Goal: Task Accomplishment & Management: Use online tool/utility

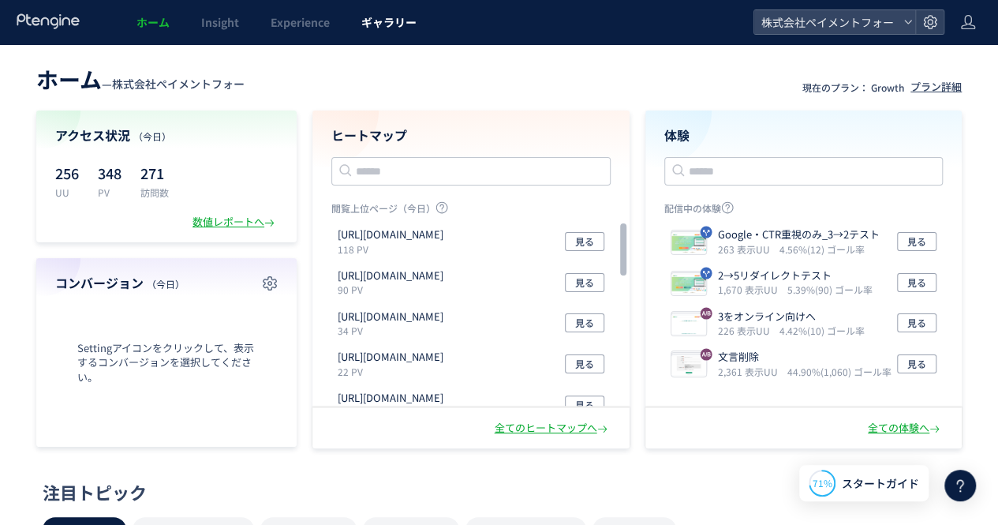
click at [391, 28] on span "ギャラリー" at bounding box center [388, 22] width 55 height 16
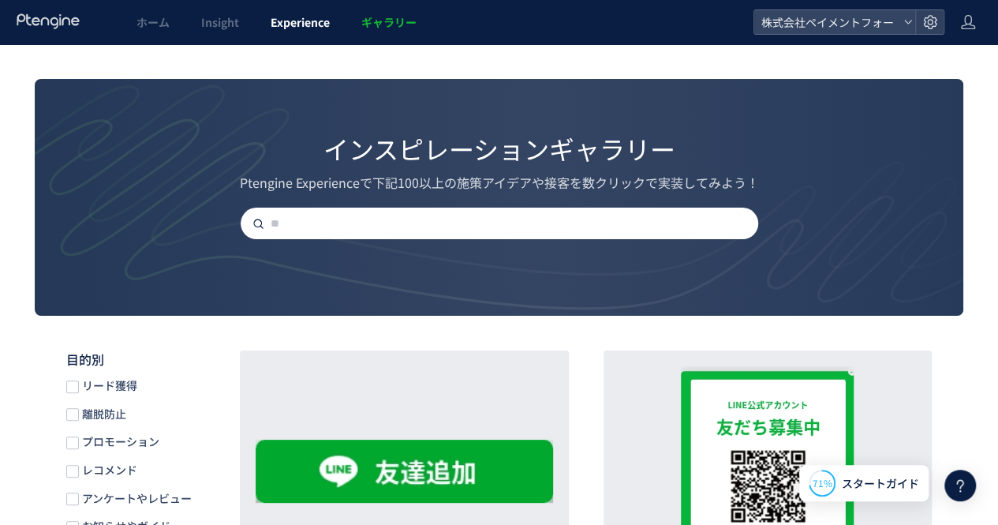
click at [300, 21] on span "Experience" at bounding box center [300, 22] width 59 height 16
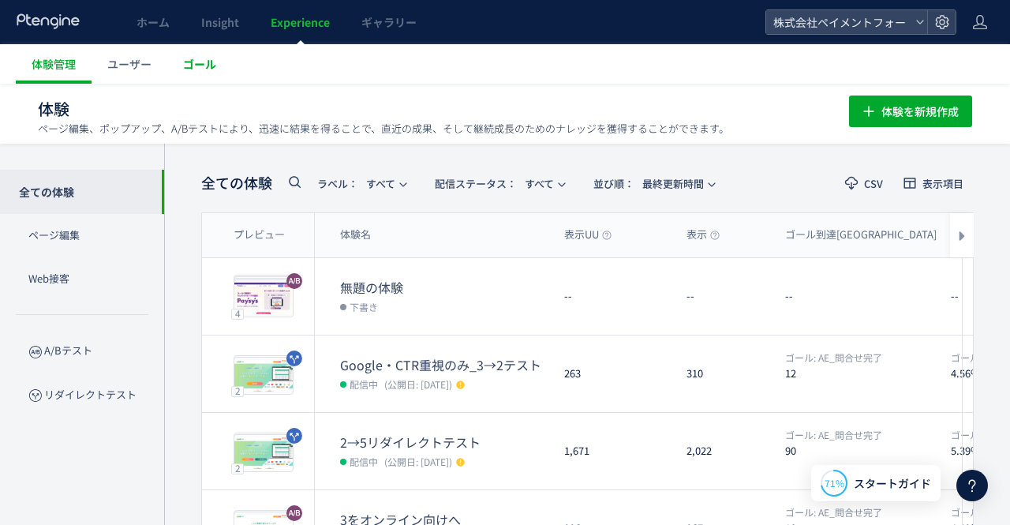
click at [208, 70] on span "ゴール" at bounding box center [199, 64] width 33 height 16
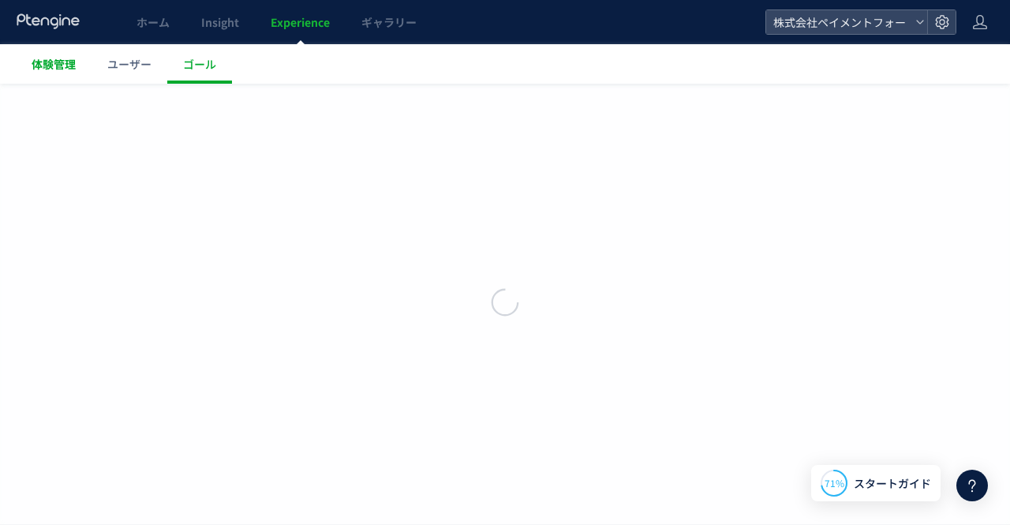
click at [69, 66] on span "体験管理" at bounding box center [54, 64] width 44 height 16
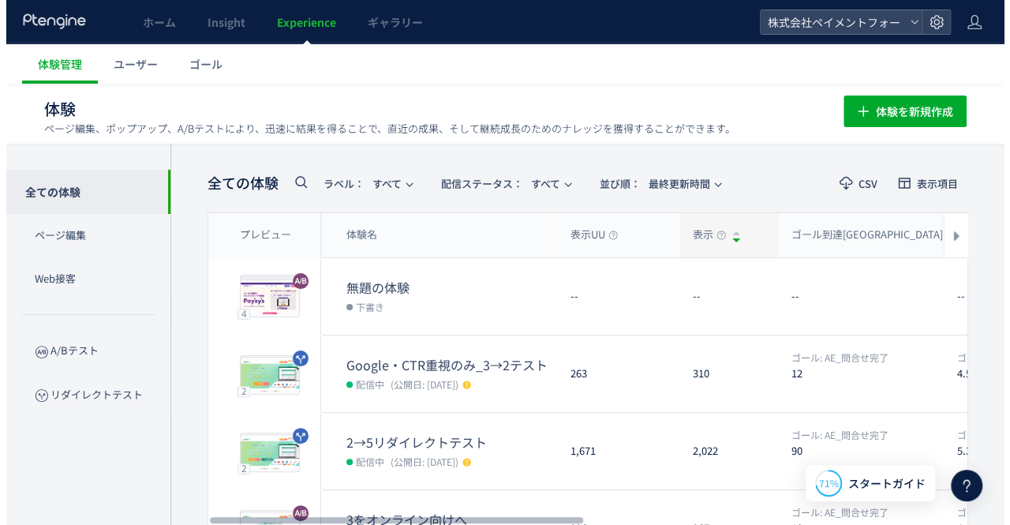
scroll to position [79, 0]
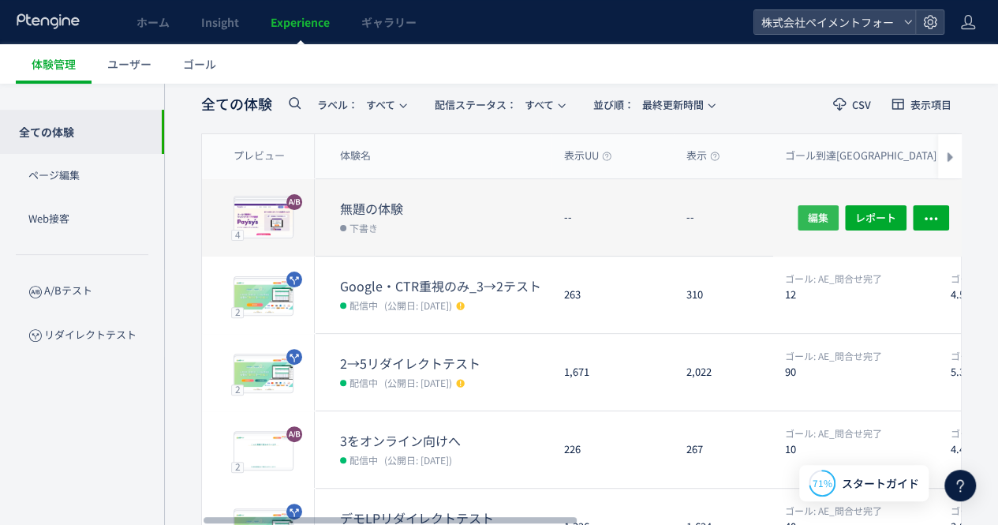
click at [812, 218] on span "編集" at bounding box center [818, 216] width 21 height 25
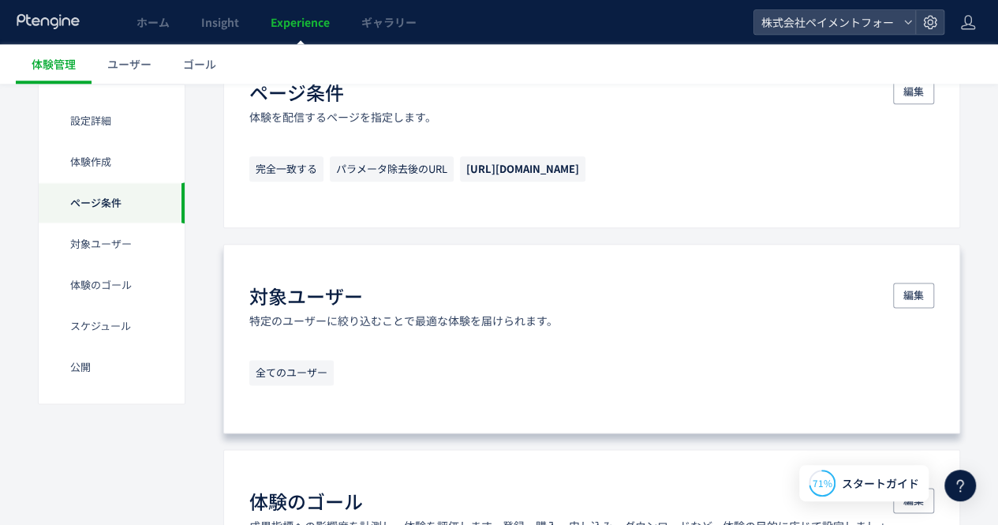
scroll to position [789, 0]
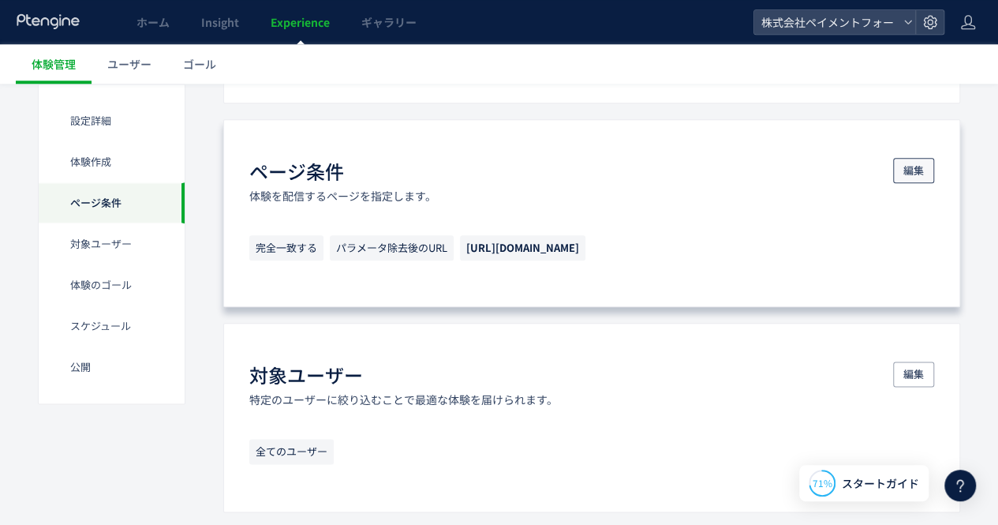
click at [909, 177] on span "編集" at bounding box center [913, 170] width 21 height 25
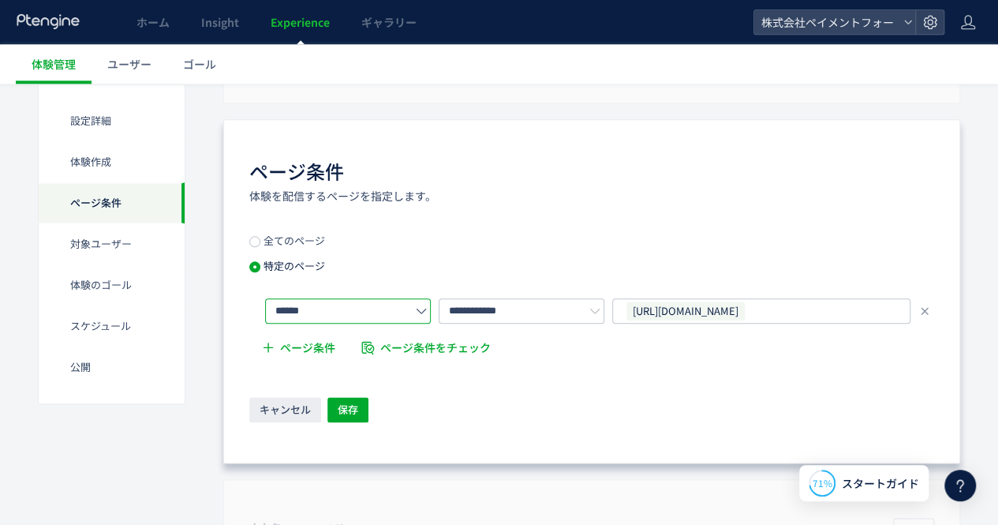
click at [398, 304] on input "******" at bounding box center [348, 310] width 166 height 25
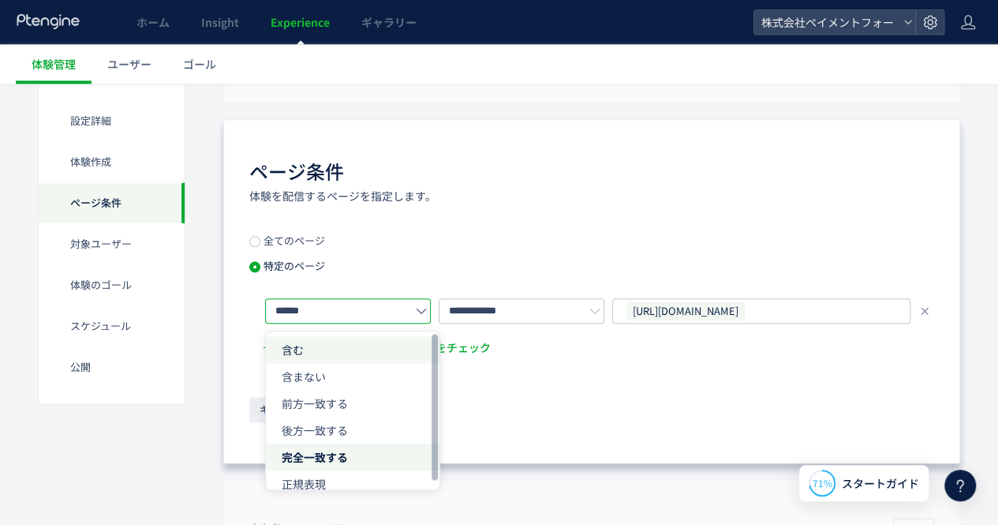
click at [357, 350] on li "含む" at bounding box center [353, 349] width 174 height 27
type input "**"
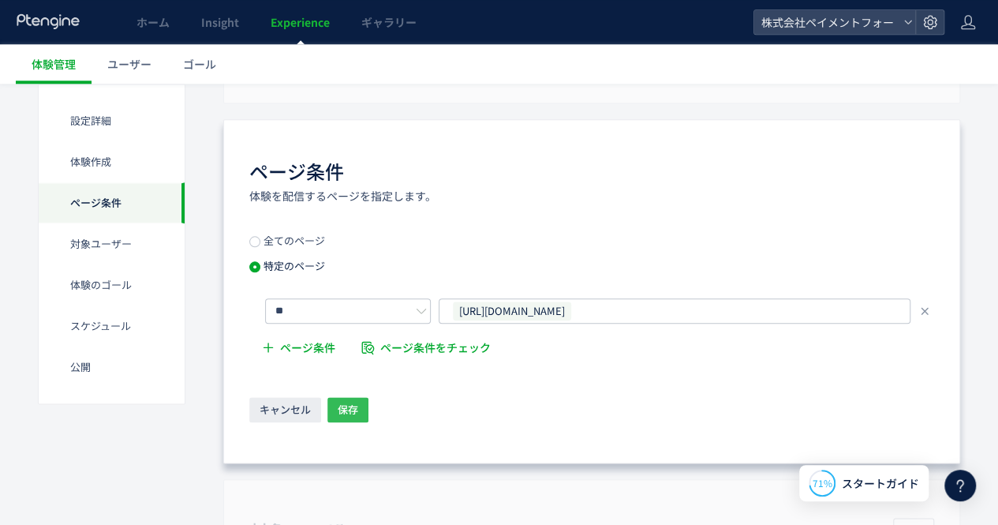
click at [350, 405] on span "保存" at bounding box center [348, 409] width 21 height 25
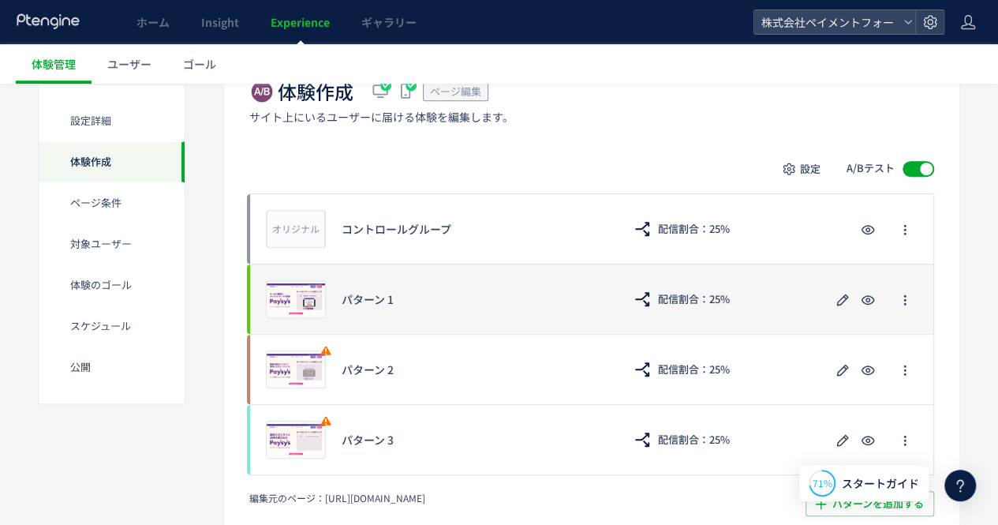
scroll to position [372, 0]
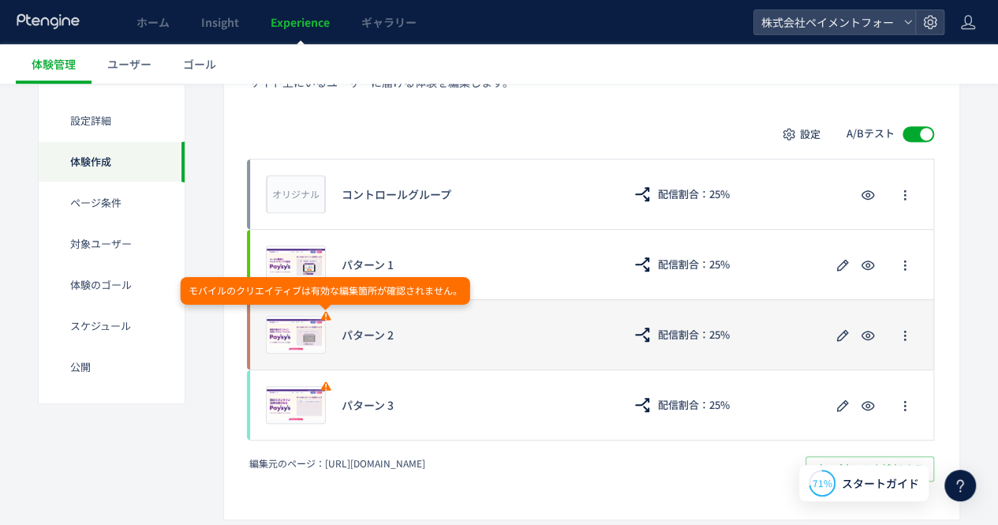
click at [323, 316] on use at bounding box center [326, 315] width 10 height 9
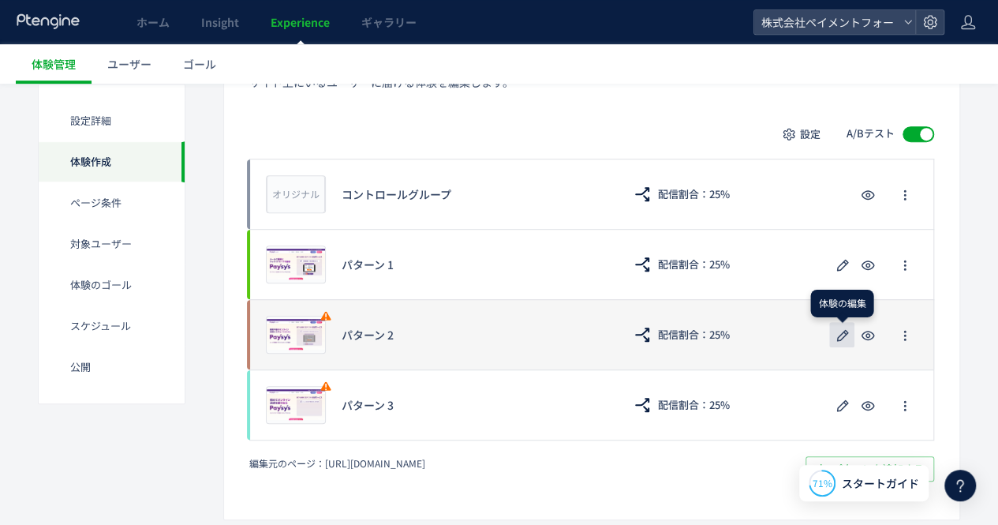
click at [834, 339] on icon "button" at bounding box center [842, 335] width 19 height 19
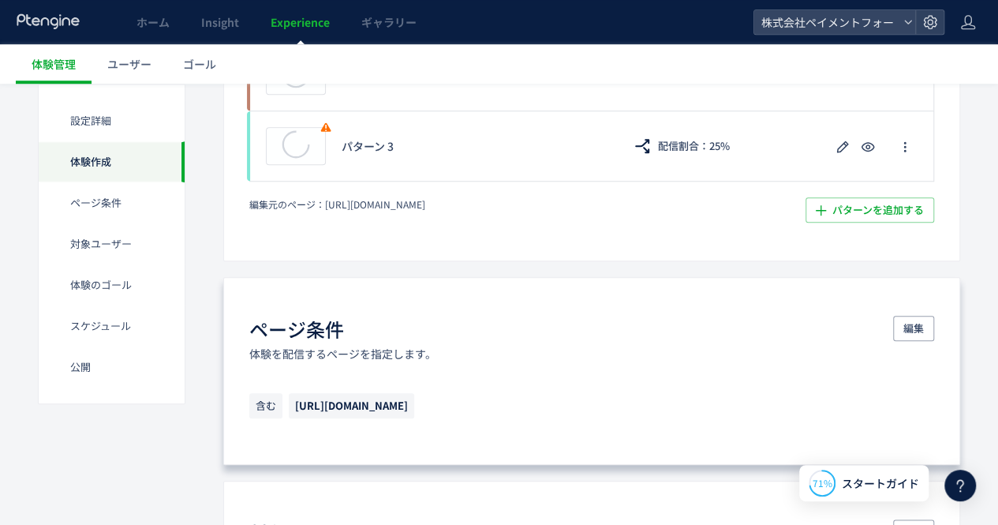
scroll to position [552, 0]
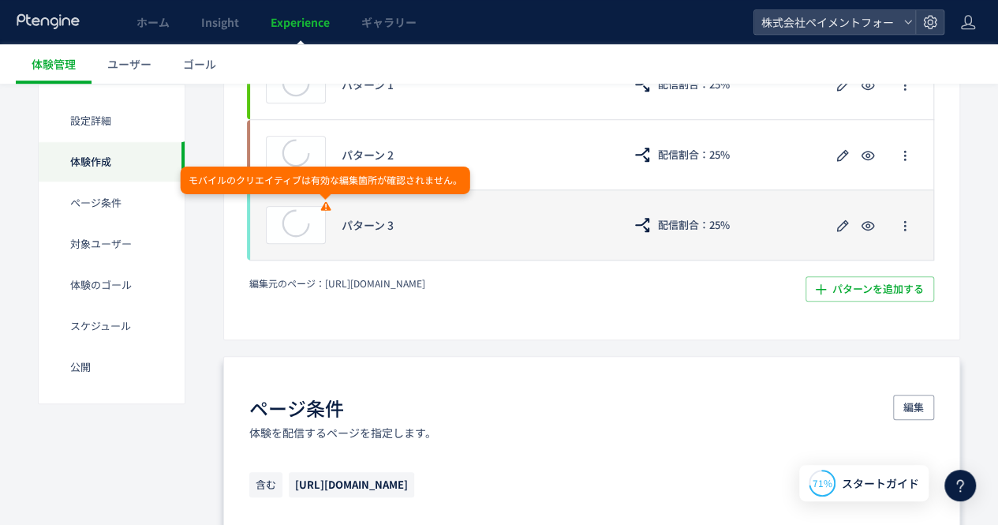
click at [330, 206] on use at bounding box center [326, 205] width 10 height 9
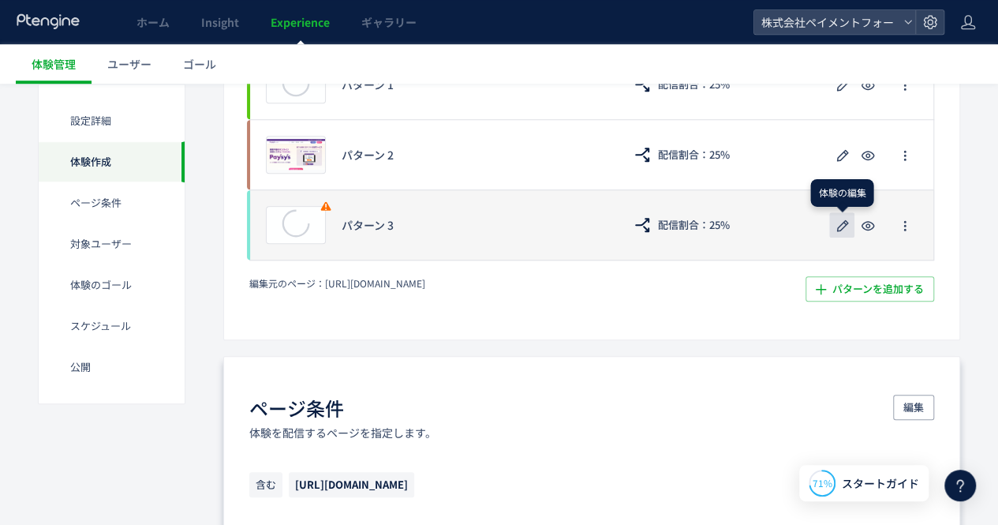
click at [839, 228] on use "button" at bounding box center [843, 225] width 12 height 12
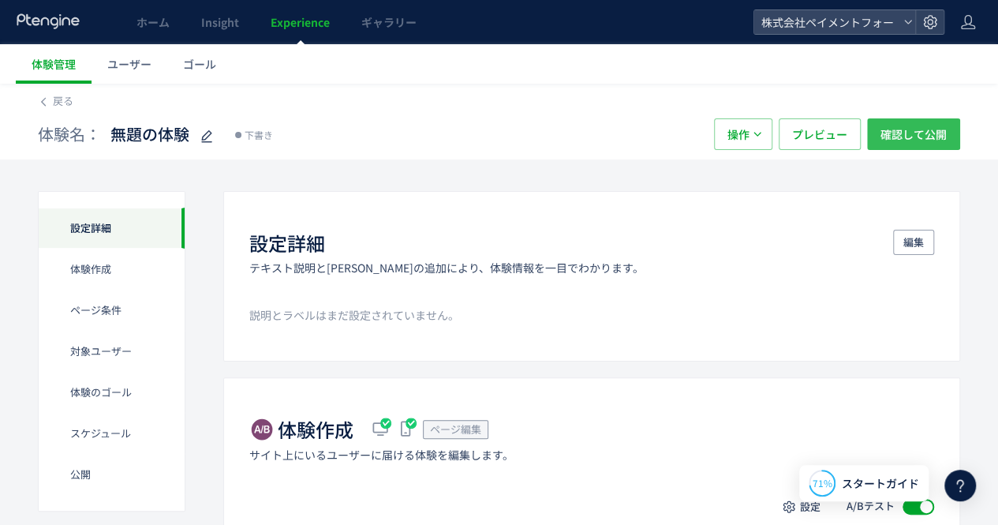
click at [923, 143] on span "確認して公開" at bounding box center [913, 134] width 66 height 32
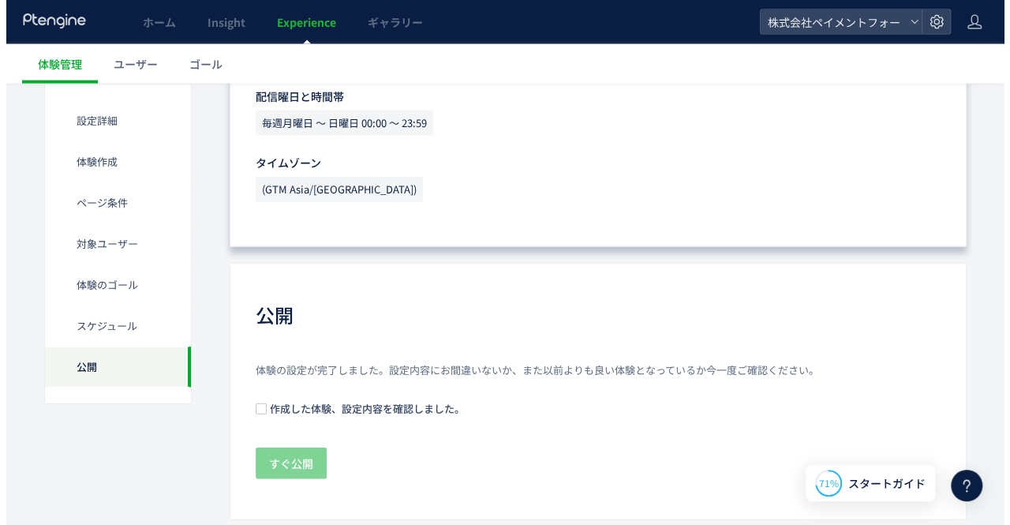
scroll to position [1734, 0]
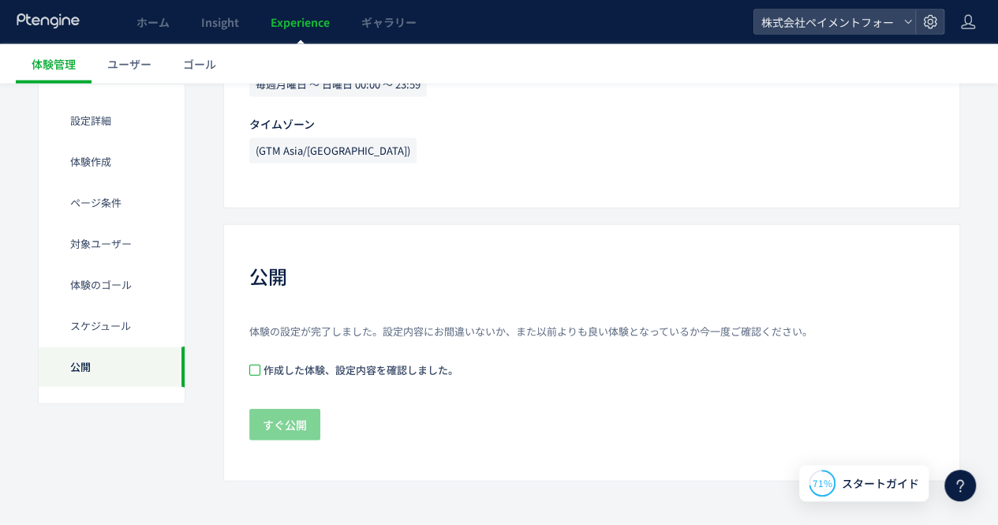
click at [259, 366] on span at bounding box center [254, 370] width 11 height 11
click at [292, 414] on span "すぐ公開" at bounding box center [285, 425] width 44 height 32
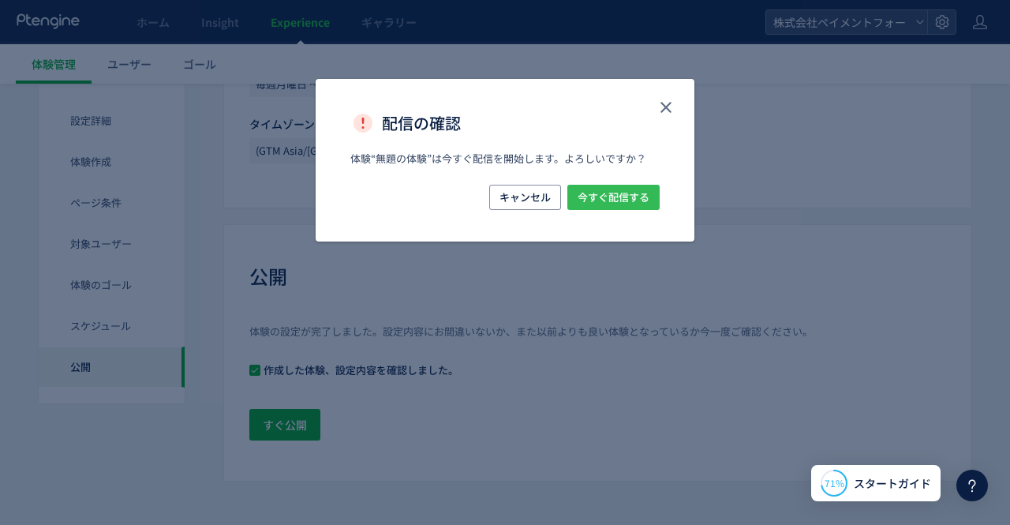
click at [606, 195] on span "今すぐ配信する" at bounding box center [614, 197] width 72 height 25
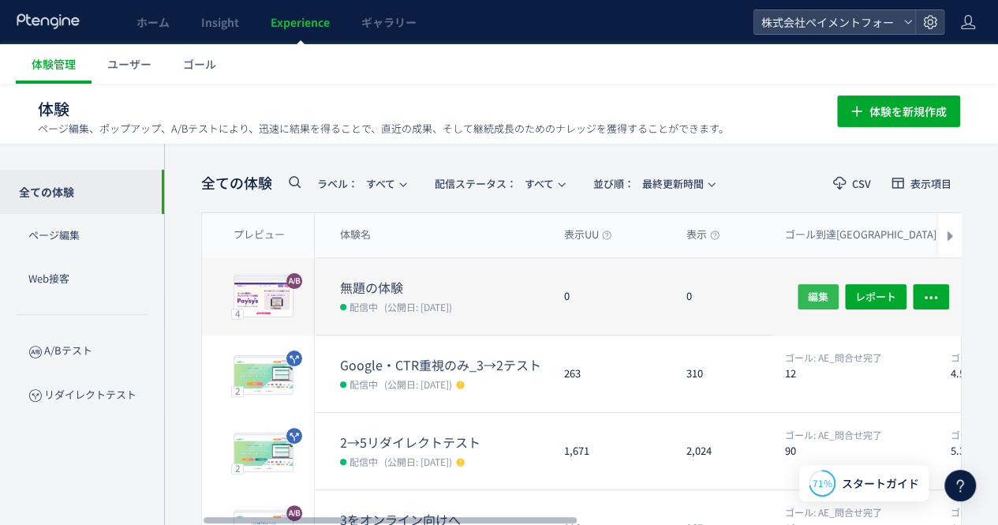
click at [810, 285] on span "編集" at bounding box center [818, 295] width 21 height 25
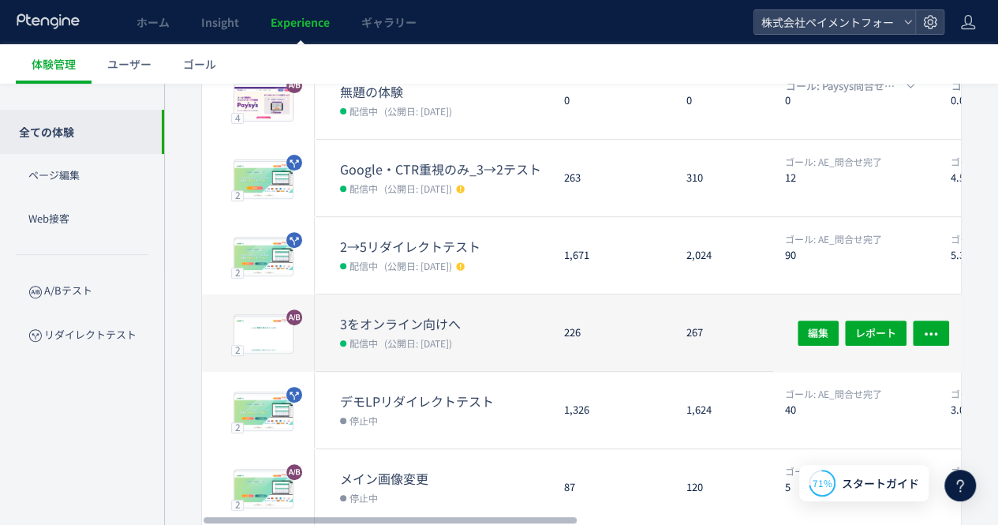
scroll to position [158, 0]
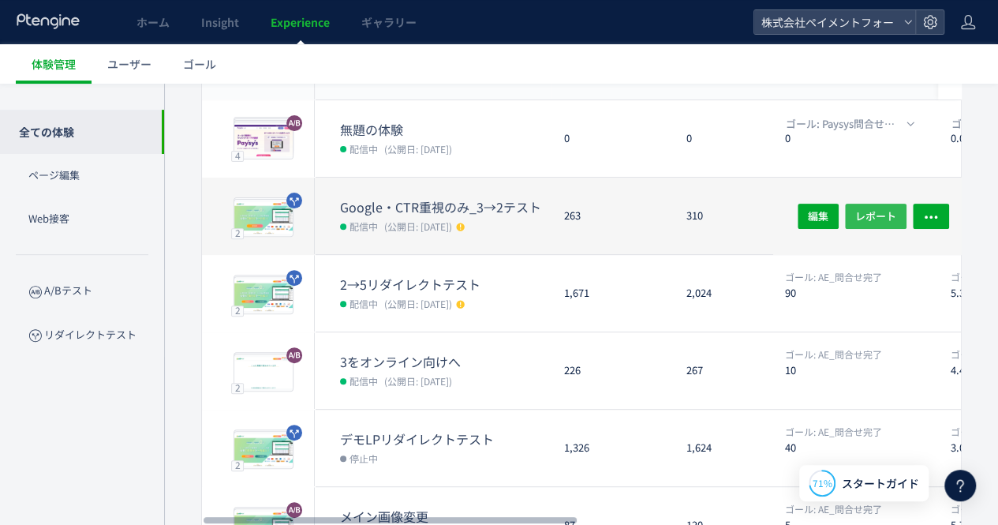
click at [888, 203] on span "レポート" at bounding box center [875, 215] width 41 height 25
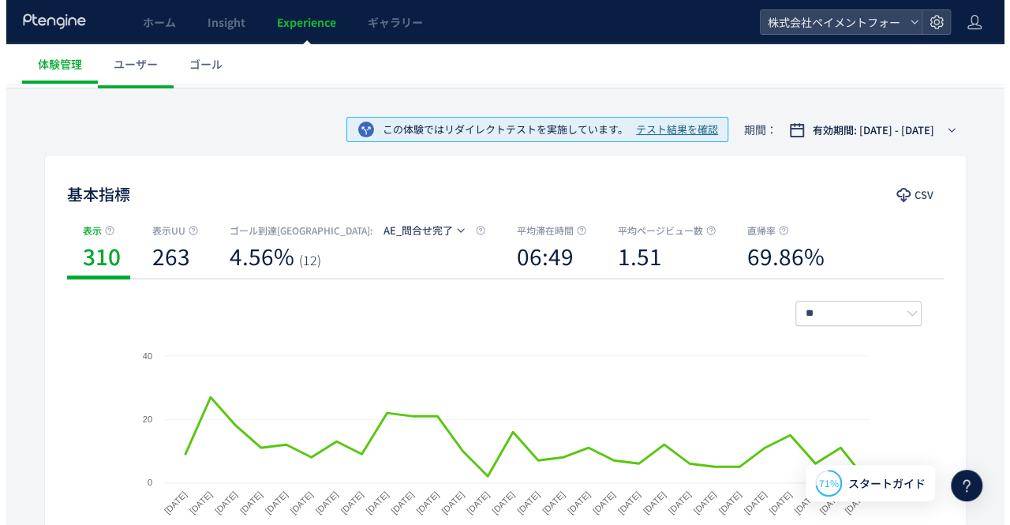
scroll to position [79, 0]
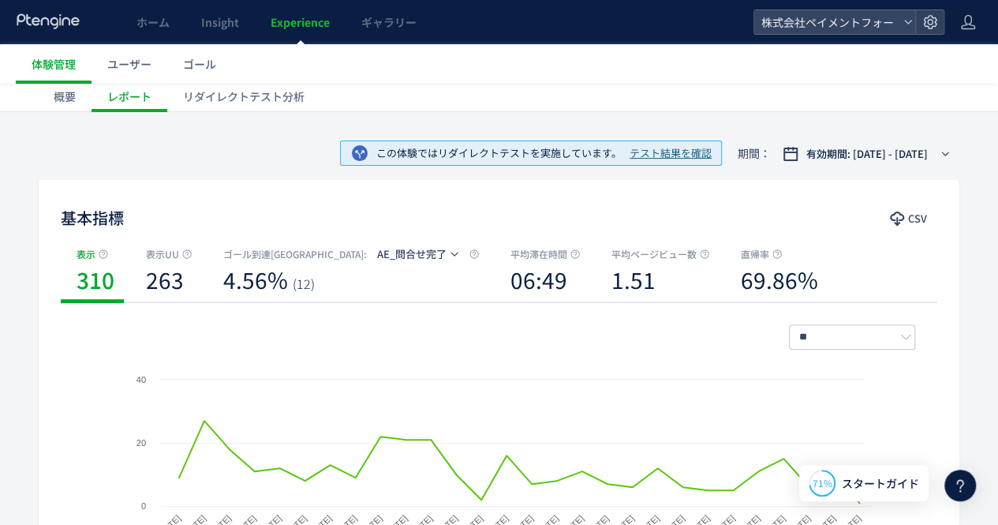
click at [667, 151] on span "テスト結果を確認" at bounding box center [671, 153] width 82 height 15
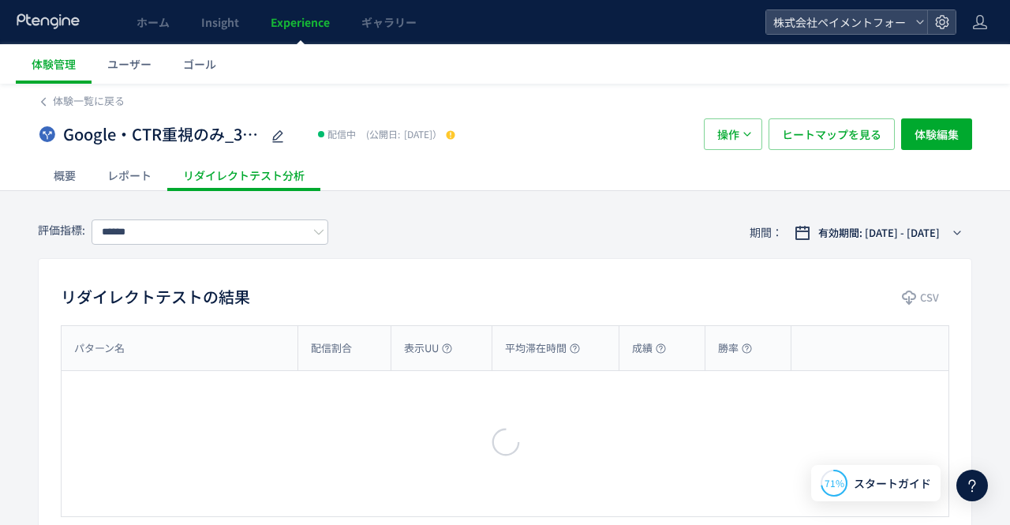
type input "********"
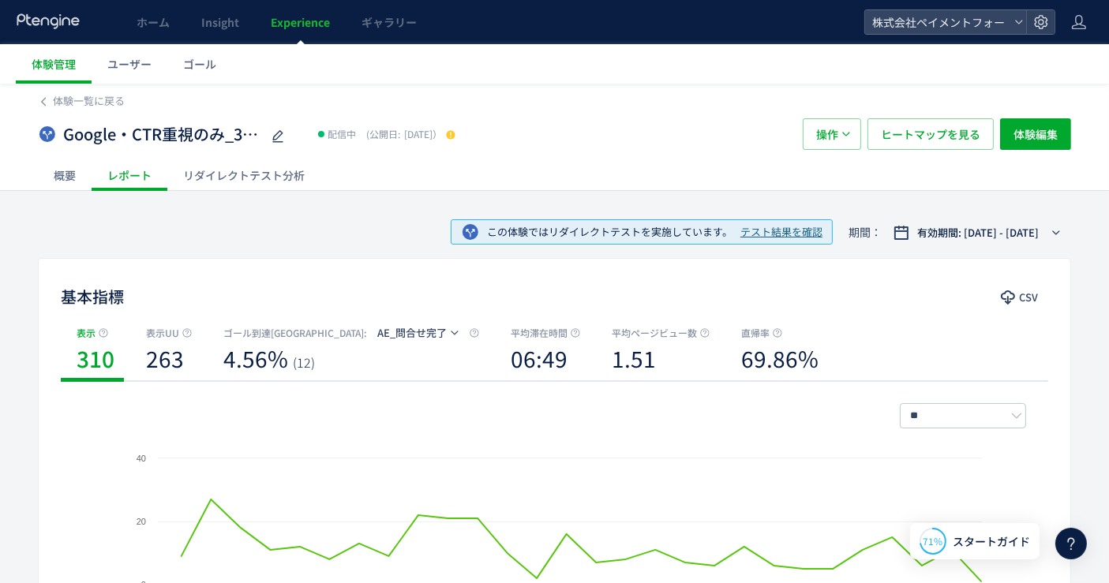
click at [757, 233] on span "テスト結果を確認" at bounding box center [781, 232] width 82 height 15
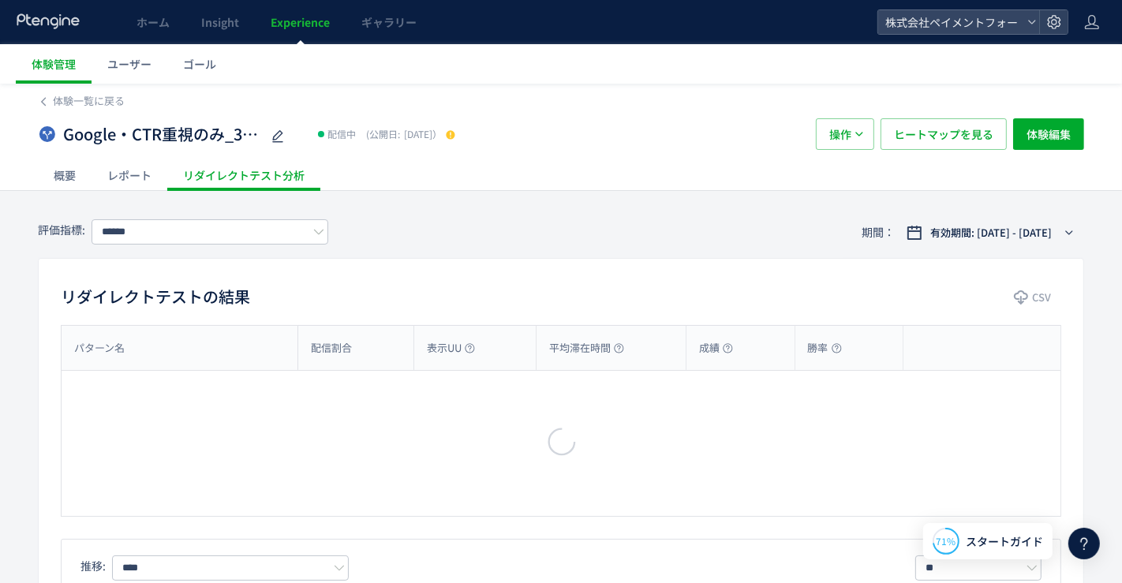
type input "********"
